Goal: Navigation & Orientation: Find specific page/section

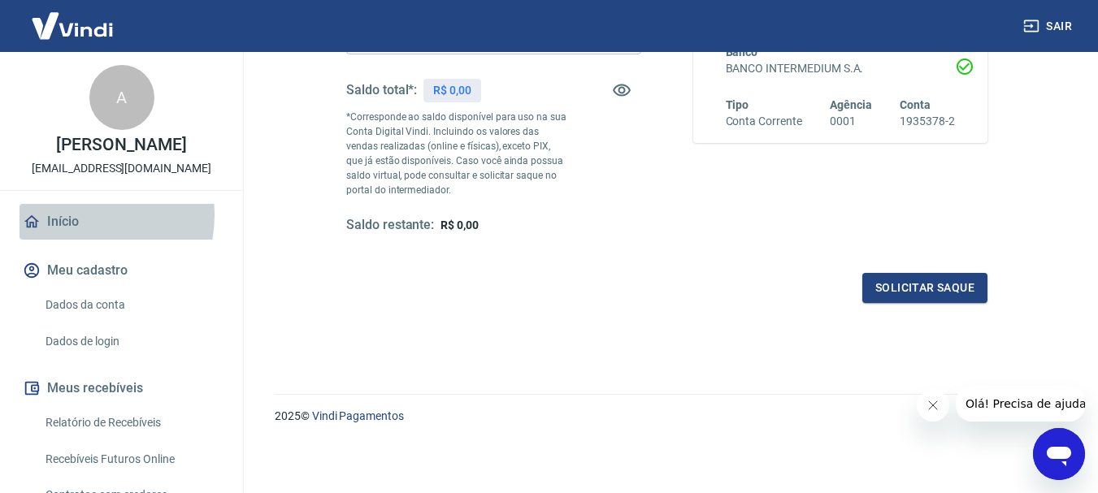
click at [77, 215] on link "Início" at bounding box center [122, 222] width 204 height 36
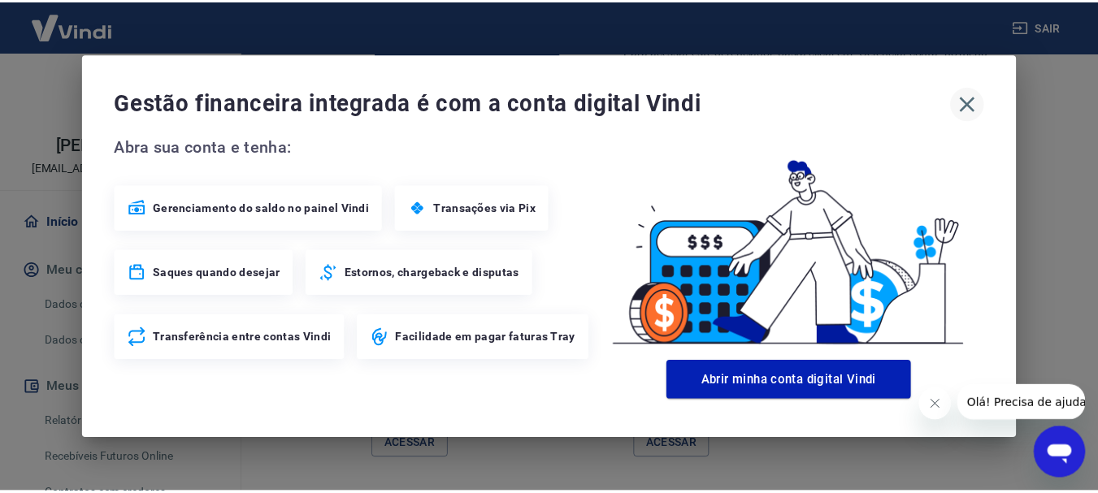
scroll to position [1088, 0]
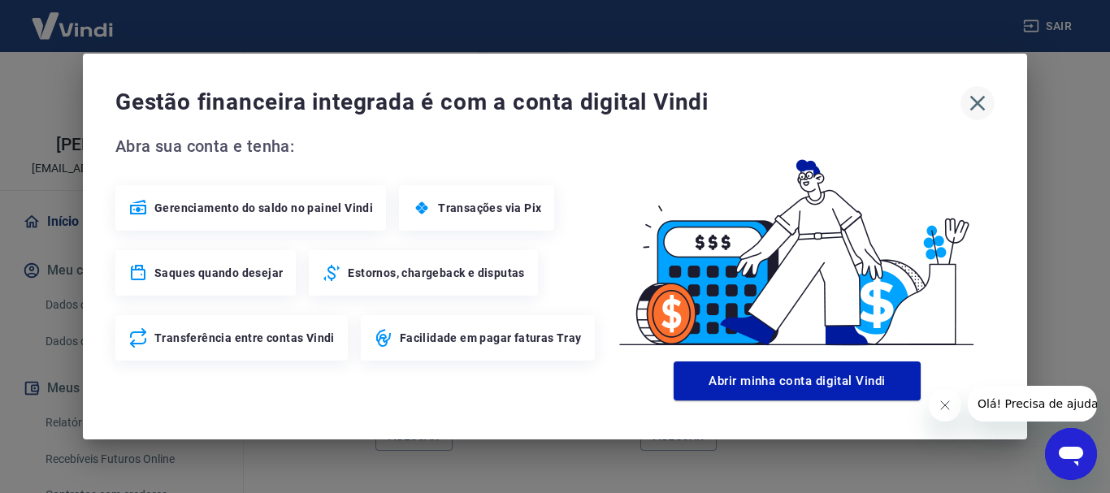
click at [979, 104] on icon "button" at bounding box center [977, 103] width 15 height 15
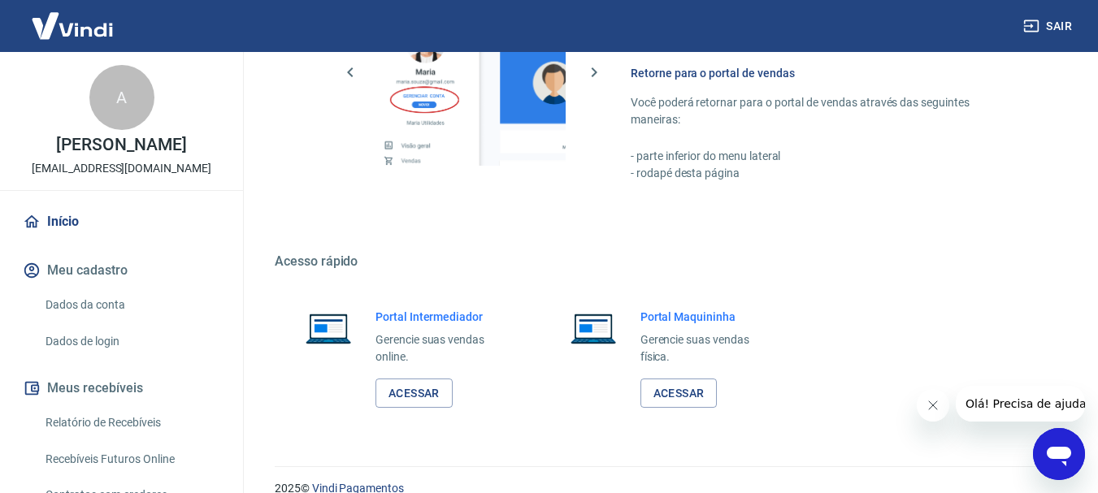
scroll to position [1155, 0]
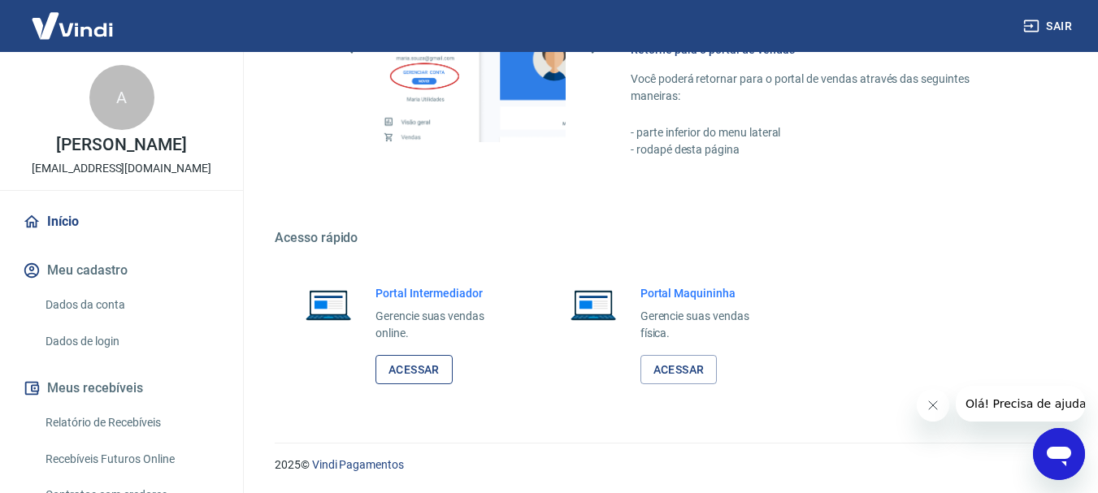
click at [420, 369] on link "Acessar" at bounding box center [413, 370] width 77 height 30
